Goal: Information Seeking & Learning: Learn about a topic

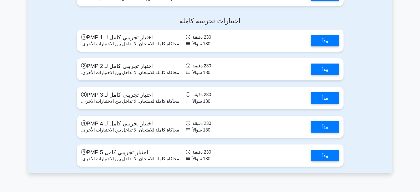
scroll to position [2129, 0]
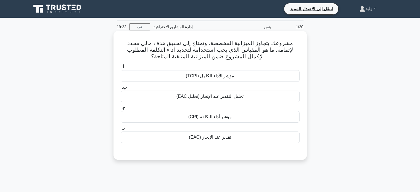
click at [268, 118] on div "مؤشر أداء التكلفة (CPI)" at bounding box center [210, 117] width 179 height 12
click at [121, 110] on input "ج. مؤشر أداء التكلفة (CPI)" at bounding box center [121, 108] width 0 height 4
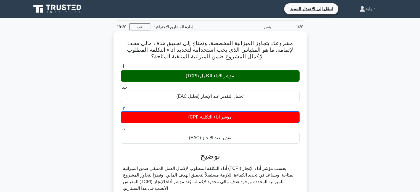
scroll to position [106, 0]
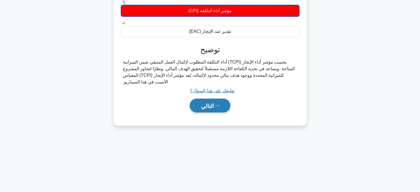
click at [224, 109] on button "التالي" at bounding box center [210, 106] width 41 height 14
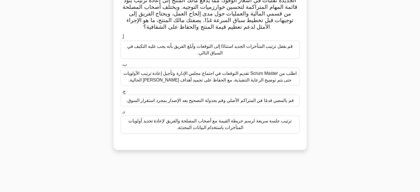
scroll to position [51, 0]
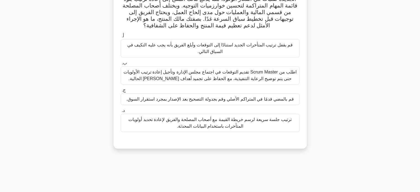
click at [286, 118] on font "ترتيب جلسة سريعة لرسم خريطة القيمة مع أصحاب المصلحة والفريق لإعادة تحديد أولويا…" at bounding box center [209, 122] width 163 height 11
click at [121, 112] on input "د. ترتيب جلسة سريعة لرسم خريطة القيمة مع أصحاب المصلحة والفريق لإعادة تحديد أول…" at bounding box center [121, 111] width 0 height 4
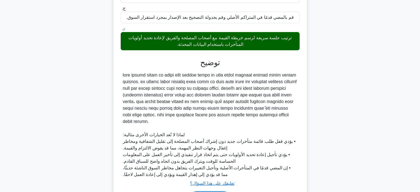
scroll to position [169, 0]
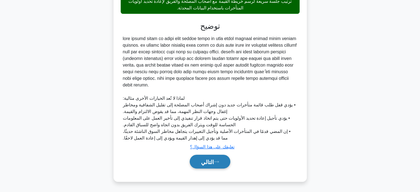
click at [210, 161] on font "التالي" at bounding box center [207, 162] width 13 height 6
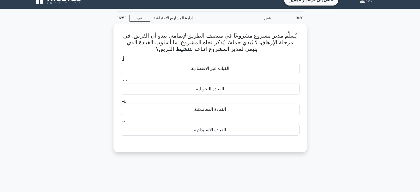
scroll to position [9, 0]
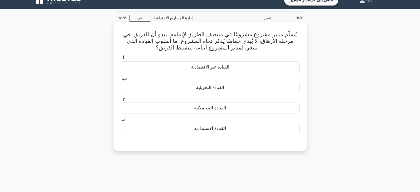
click at [255, 89] on div "القيادة التحويلية" at bounding box center [210, 88] width 179 height 12
click at [121, 80] on input "ب. القيادة التحويلية" at bounding box center [121, 79] width 0 height 4
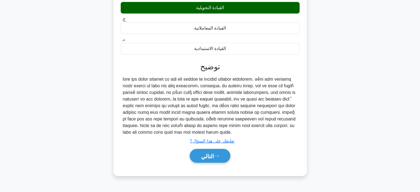
scroll to position [96, 0]
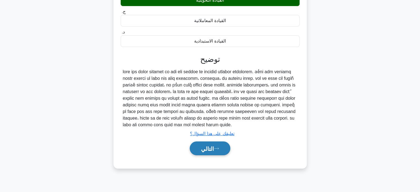
click at [214, 150] on font "التالي" at bounding box center [207, 148] width 13 height 6
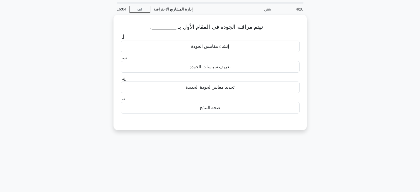
scroll to position [15, 0]
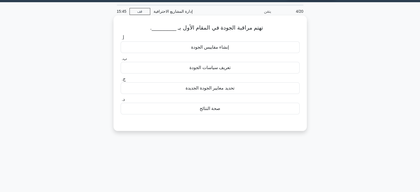
click at [238, 65] on div "تعريف سياسات الجودة" at bounding box center [210, 68] width 179 height 12
click at [121, 60] on input "ب. تعريف سياسات الجودة" at bounding box center [121, 59] width 0 height 4
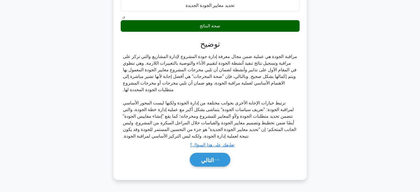
scroll to position [106, 0]
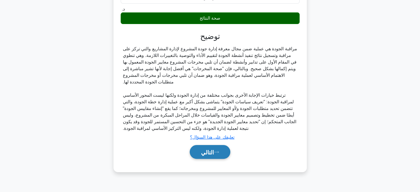
click at [221, 156] on button "التالي" at bounding box center [210, 152] width 41 height 14
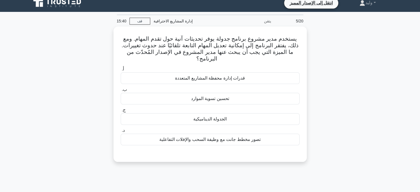
scroll to position [6, 0]
click at [221, 156] on div "يستخدم مدير مشروع برنامج جدولة يوفر تحديثات آنية حول تقدم المهام. ومع ذلك، يفتق…" at bounding box center [210, 94] width 189 height 131
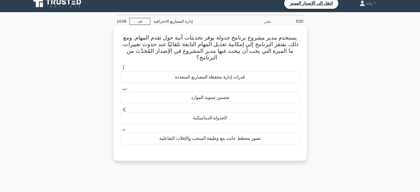
click at [294, 117] on div "الجدولة الديناميكية" at bounding box center [210, 118] width 179 height 12
click at [121, 111] on input "ج. الجدولة الديناميكية" at bounding box center [121, 109] width 0 height 4
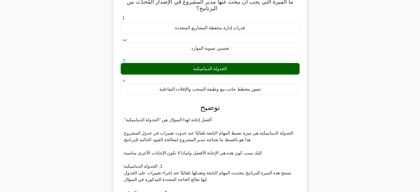
scroll to position [54, 0]
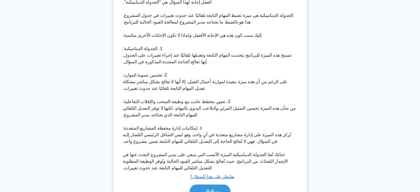
scroll to position [202, 0]
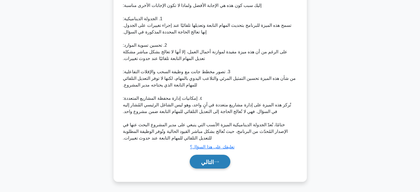
click at [226, 163] on button "التالي" at bounding box center [210, 162] width 41 height 14
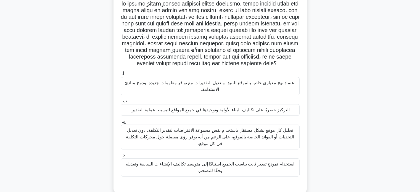
scroll to position [40, 0]
click at [226, 163] on font "استخدام نموذج تقدير ثابت يناسب الجميع استنادًا إلى متوسط ​​تكاليف الإنشاءات الس…" at bounding box center [210, 167] width 168 height 11
click at [121, 157] on input "د. استخدام نموذج تقدير ثابت يناسب الجميع استنادًا إلى متوسط ​​تكاليف الإنشاءات …" at bounding box center [121, 156] width 0 height 4
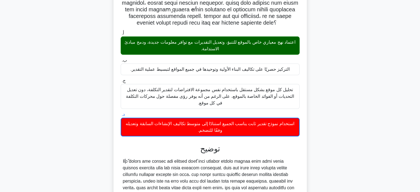
scroll to position [176, 0]
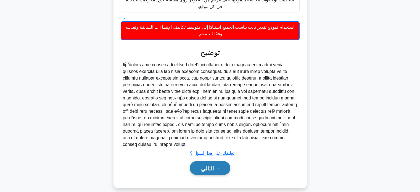
click at [230, 161] on button "التالي" at bounding box center [210, 168] width 41 height 14
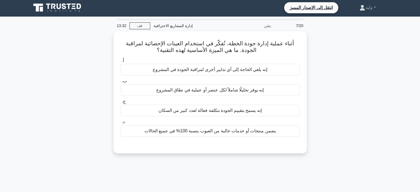
scroll to position [0, 0]
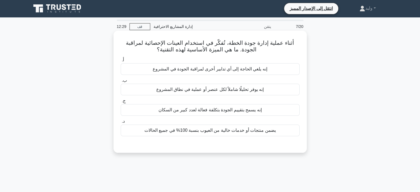
click at [252, 110] on font "إنه يسمح بتقييم الجودة بتكلفة فعالة لعدد كبير من السكان" at bounding box center [209, 109] width 103 height 5
click at [121, 103] on input "ج. إنه يسمح بتقييم الجودة بتكلفة فعالة لعدد كبير من السكان" at bounding box center [121, 101] width 0 height 4
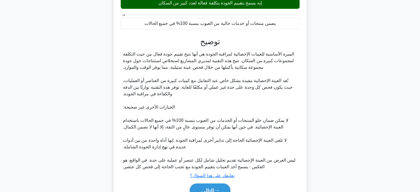
scroll to position [136, 0]
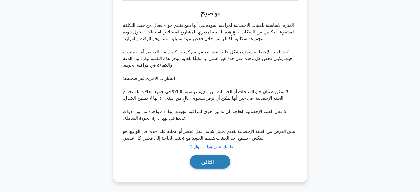
click at [216, 163] on icon at bounding box center [216, 161] width 5 height 3
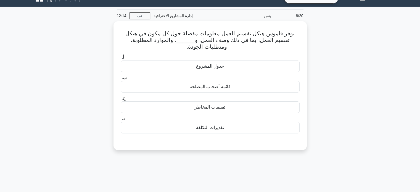
scroll to position [11, 0]
click at [334, 89] on div "يوفر قاموس هيكل تقسيم العمل معلومات مفصلة حول كل مكون في هيكل تقسيم العمل، بما …" at bounding box center [210, 88] width 364 height 135
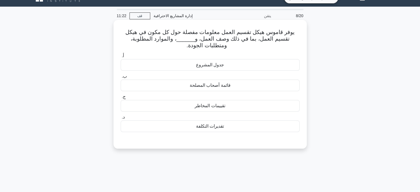
click at [264, 107] on div "تقييمات المخاطر" at bounding box center [210, 106] width 179 height 12
click at [121, 99] on input "ج. تقييمات المخاطر" at bounding box center [121, 97] width 0 height 4
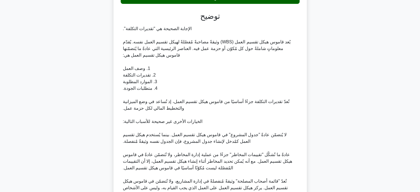
scroll to position [196, 0]
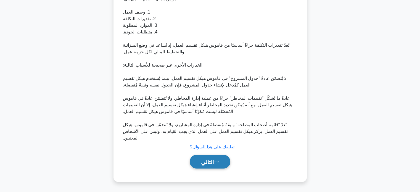
click at [214, 164] on font "التالي" at bounding box center [207, 162] width 13 height 6
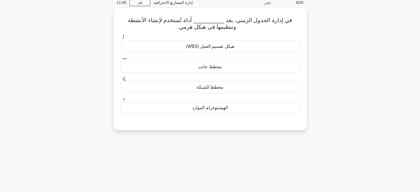
scroll to position [21, 0]
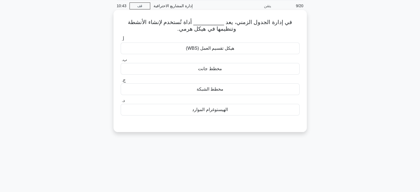
click at [263, 69] on div "مخطط جانت" at bounding box center [210, 69] width 179 height 12
click at [121, 62] on input "ب. مخطط جانت" at bounding box center [121, 60] width 0 height 4
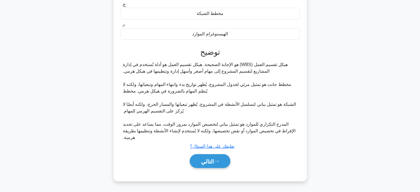
scroll to position [106, 0]
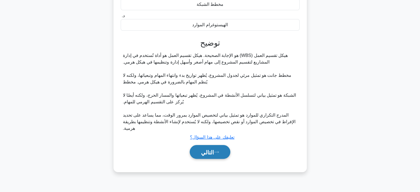
click at [214, 155] on font "التالي" at bounding box center [207, 152] width 13 height 6
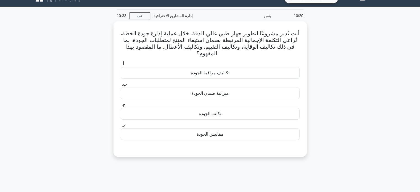
scroll to position [11, 0]
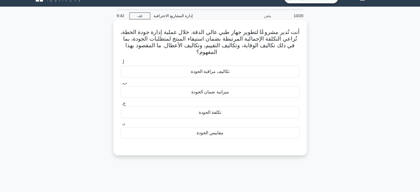
click at [295, 118] on div "أ. تكاليف مراقبة الجودة ب. ميزانية ضمان الجودة ج. د." at bounding box center [209, 99] width 185 height 82
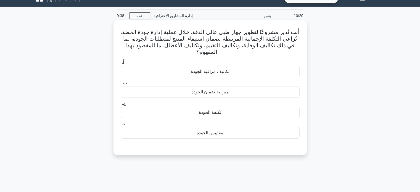
click at [295, 118] on div "أ. تكاليف مراقبة الجودة ب. ميزانية ضمان الجودة ج. د." at bounding box center [209, 99] width 185 height 82
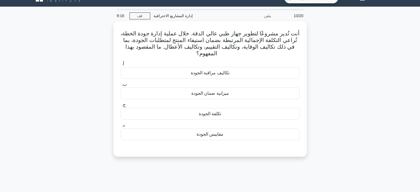
click at [331, 109] on div "أنت تُدير مشروعًا لتطوير جهاز طبي عالي الدقة. خلال عملية إدارة جودة الخطة، تُرا…" at bounding box center [210, 92] width 364 height 142
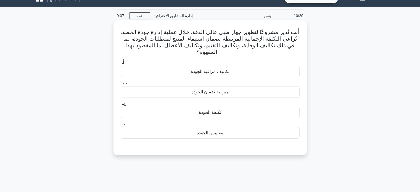
click at [232, 115] on div "تكلفة الجودة" at bounding box center [210, 113] width 179 height 12
click at [121, 105] on input "ج. تكلفة الجودة" at bounding box center [121, 104] width 0 height 4
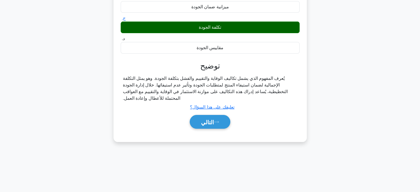
scroll to position [106, 0]
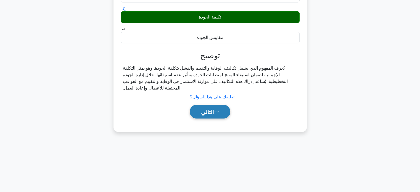
click at [214, 115] on font "التالي" at bounding box center [207, 112] width 13 height 6
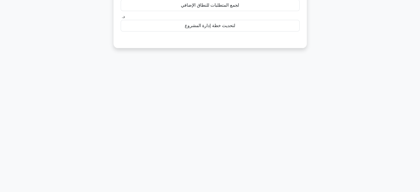
scroll to position [0, 0]
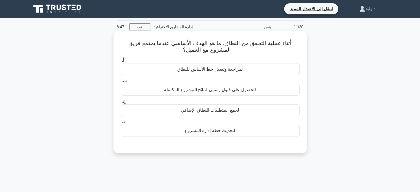
click at [251, 73] on div "لمراجعة وتعديل خط الأساس للنطاق" at bounding box center [210, 69] width 179 height 12
click at [121, 62] on input "أ. لمراجعة وتعديل خط الأساس للنطاق" at bounding box center [121, 60] width 0 height 4
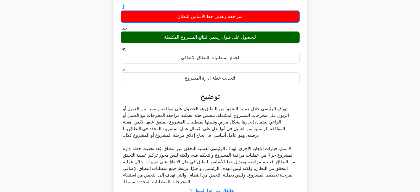
scroll to position [106, 0]
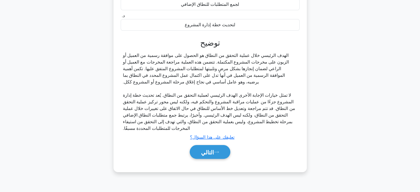
click at [221, 159] on div "التالي" at bounding box center [209, 152] width 181 height 14
click at [222, 157] on button "التالي" at bounding box center [210, 152] width 41 height 14
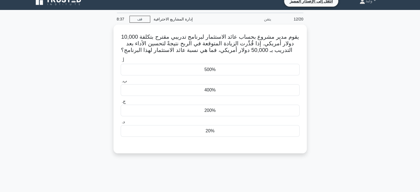
scroll to position [8, 0]
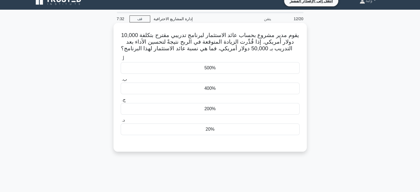
click at [225, 68] on div "500%" at bounding box center [210, 68] width 179 height 12
click at [121, 61] on input "أ. 500%" at bounding box center [121, 59] width 0 height 4
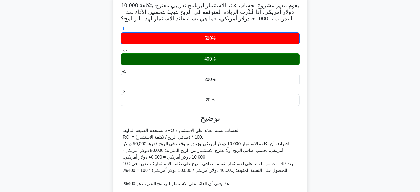
scroll to position [110, 0]
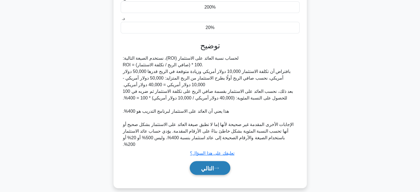
click at [219, 161] on button "التالي" at bounding box center [210, 168] width 41 height 14
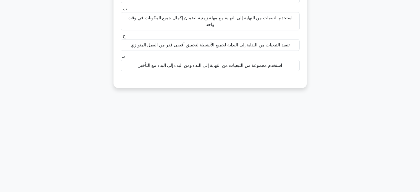
scroll to position [6, 0]
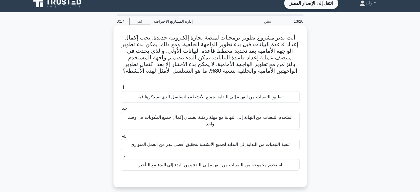
click at [208, 162] on font "استخدم مجموعة من التبعيات من النهاية إلى البدء ومن البدء إلى البدء مع التأخير" at bounding box center [209, 164] width 143 height 5
click at [121, 154] on input "د. استخدم مجموعة من التبعيات من النهاية إلى البدء ومن البدء إلى البدء مع التأخير" at bounding box center [121, 156] width 0 height 4
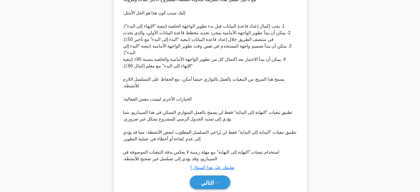
scroll to position [216, 0]
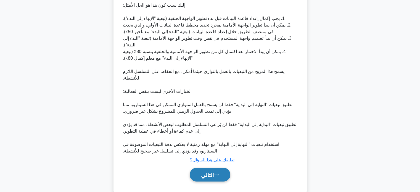
click at [204, 172] on font "التالي" at bounding box center [207, 175] width 13 height 6
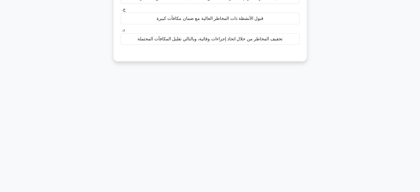
scroll to position [0, 0]
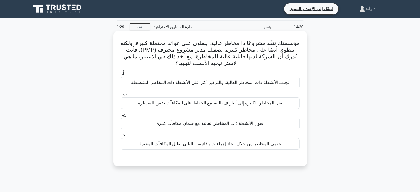
click at [217, 145] on font "تخفيف المخاطر من خلال اتخاذ إجراءات وقائية، وبالتالي تقليل المكافآت المحتملة" at bounding box center [209, 143] width 145 height 5
click at [121, 137] on input "د. تخفيف المخاطر من خلال اتخاذ إجراءات وقائية، وبالتالي تقليل المكافآت المحتملة" at bounding box center [121, 135] width 0 height 4
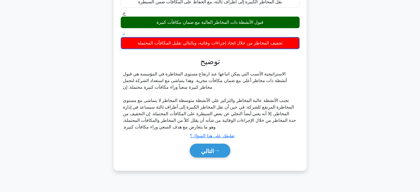
scroll to position [106, 0]
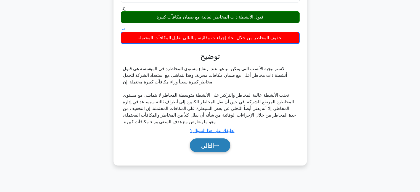
click at [217, 145] on icon at bounding box center [216, 145] width 5 height 3
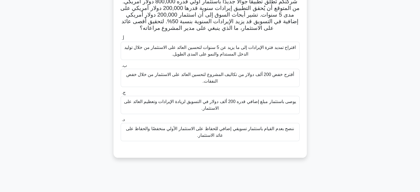
scroll to position [0, 0]
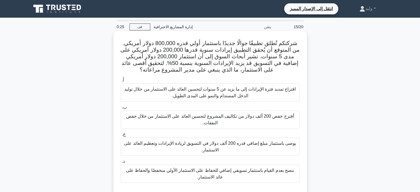
click at [290, 149] on font "يوصى باستثمار مبلغ إضافي قدره 200 ألف دولار في التسويق لزيادة الإيرادات وتعظيم …" at bounding box center [210, 146] width 174 height 13
click at [121, 136] on input "ج. يوصى باستثمار مبلغ إضافي قدره 200 ألف دولار في التسويق لزيادة الإيرادات وتعظ…" at bounding box center [121, 134] width 0 height 4
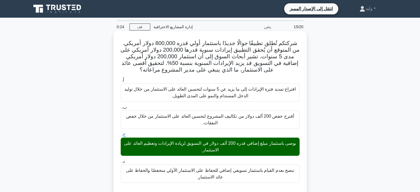
scroll to position [110, 0]
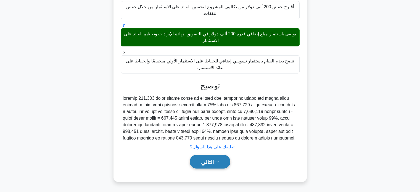
click at [207, 163] on font "التالي" at bounding box center [207, 162] width 13 height 6
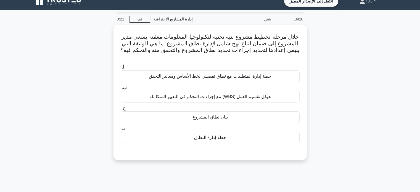
scroll to position [7, 0]
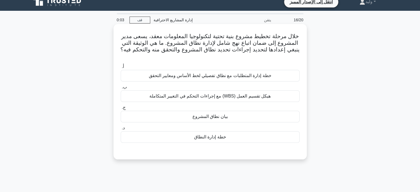
click at [277, 74] on div "خطة إدارة المتطلبات مع نطاق تفصيلي لخط الأساس ومعايير التحقق" at bounding box center [210, 76] width 179 height 12
click at [121, 68] on input "أ. خطة إدارة المتطلبات مع نطاق تفصيلي لخط الأساس ومعايير التحقق" at bounding box center [121, 67] width 0 height 4
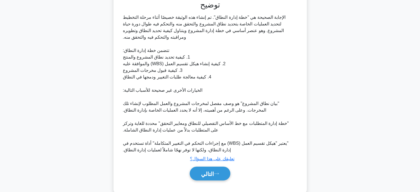
scroll to position [170, 0]
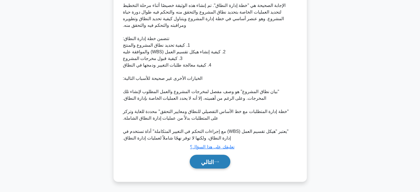
click at [222, 161] on button "التالي" at bounding box center [210, 162] width 41 height 14
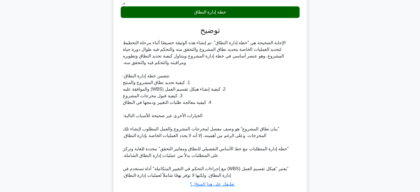
scroll to position [176, 0]
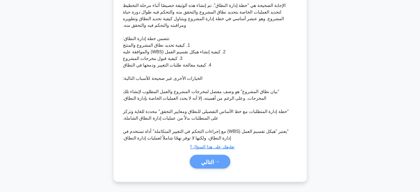
click at [218, 163] on div "التالي" at bounding box center [209, 162] width 181 height 14
click at [220, 159] on div "التالي" at bounding box center [209, 162] width 181 height 14
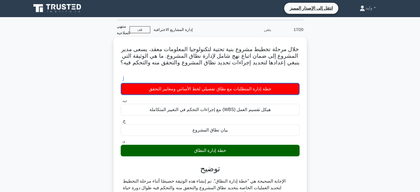
scroll to position [1, 0]
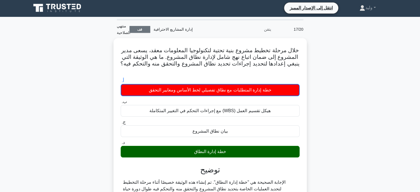
click at [146, 32] on link "قف" at bounding box center [139, 29] width 21 height 7
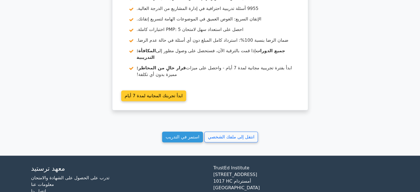
scroll to position [1014, 0]
